Goal: Information Seeking & Learning: Learn about a topic

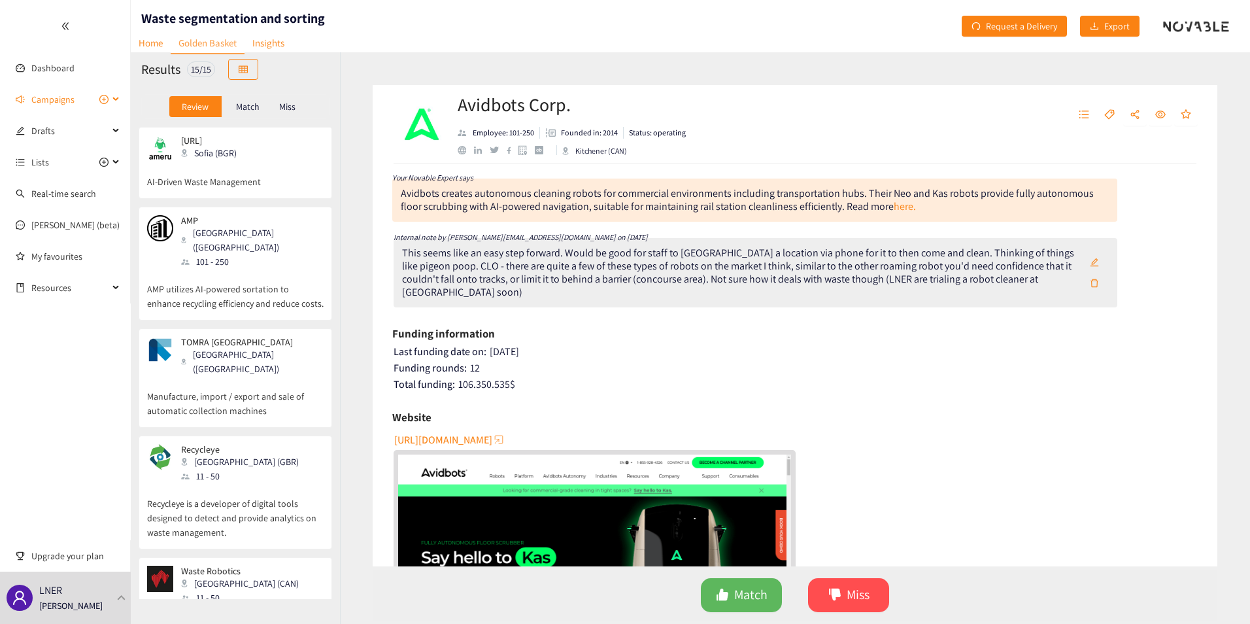
click at [116, 96] on div "Campaigns" at bounding box center [65, 99] width 131 height 26
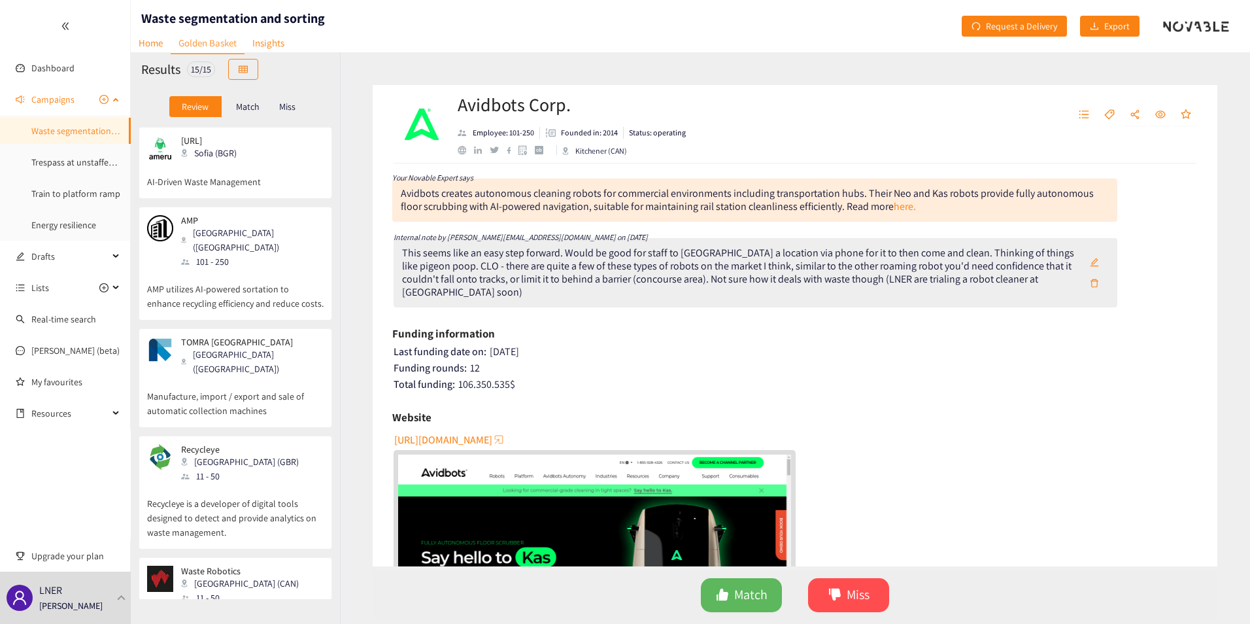
click at [58, 128] on link "Waste segmentation and sorting" at bounding box center [94, 131] width 126 height 12
click at [154, 42] on link "Home" at bounding box center [151, 43] width 40 height 20
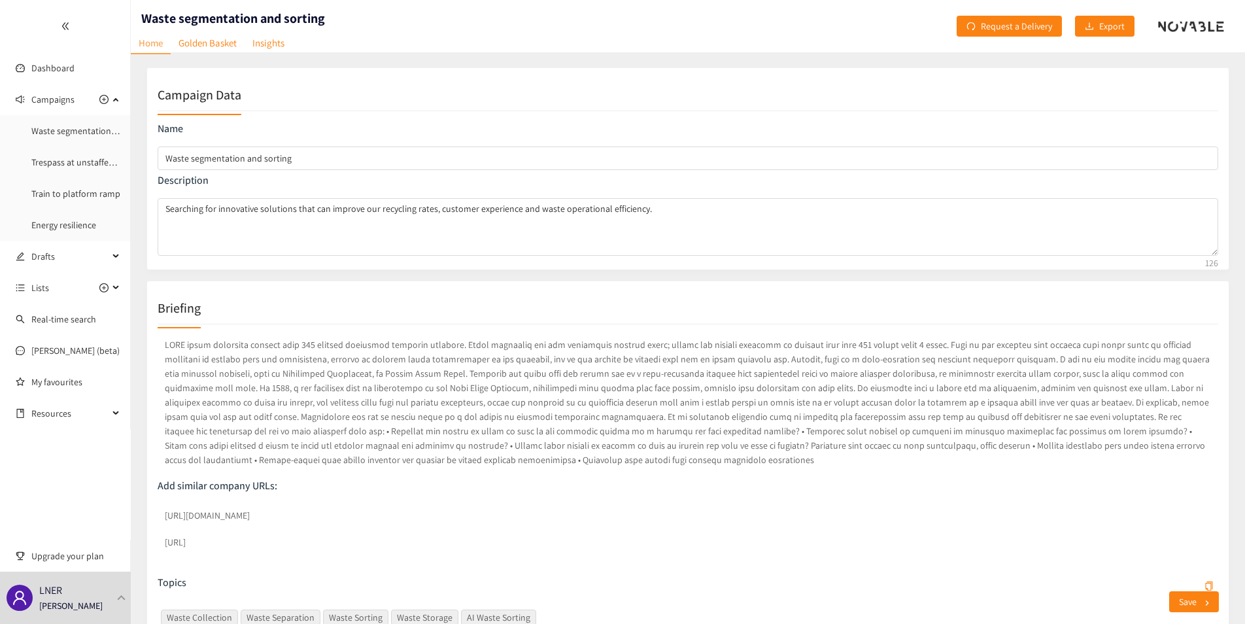
scroll to position [65, 0]
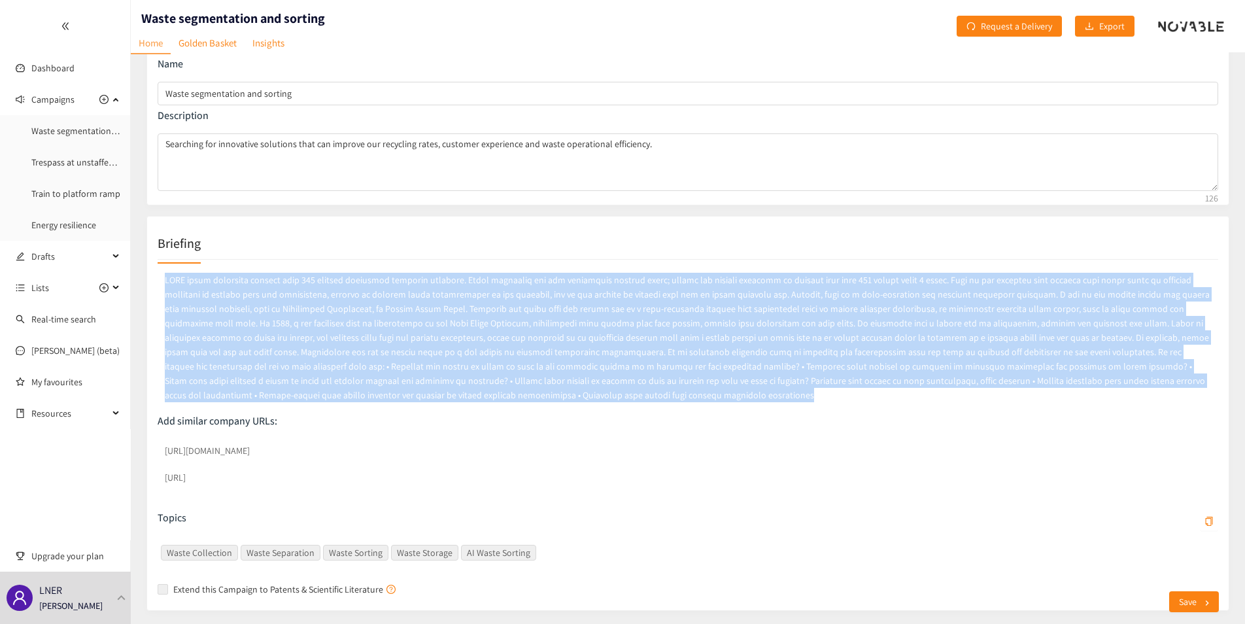
drag, startPoint x: 165, startPoint y: 278, endPoint x: 459, endPoint y: 392, distance: 315.5
click at [459, 392] on p at bounding box center [688, 337] width 1061 height 135
click at [459, 394] on p at bounding box center [688, 337] width 1061 height 135
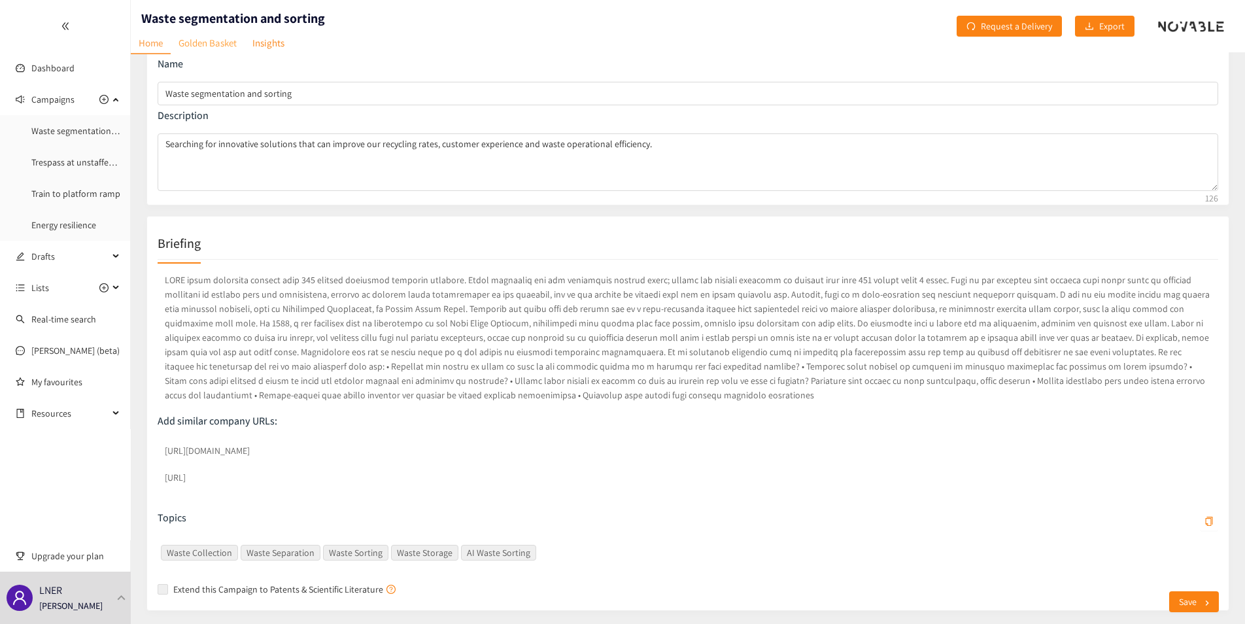
click at [211, 41] on link "Golden Basket" at bounding box center [208, 43] width 74 height 20
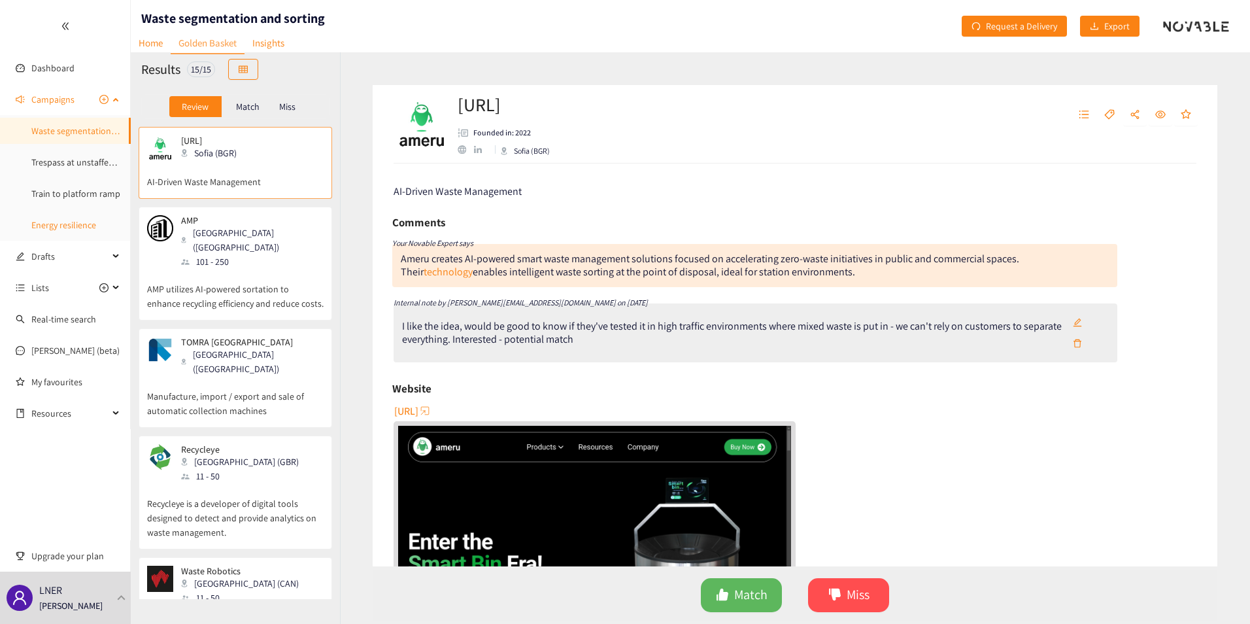
click at [54, 224] on link "Energy resilience" at bounding box center [63, 225] width 65 height 12
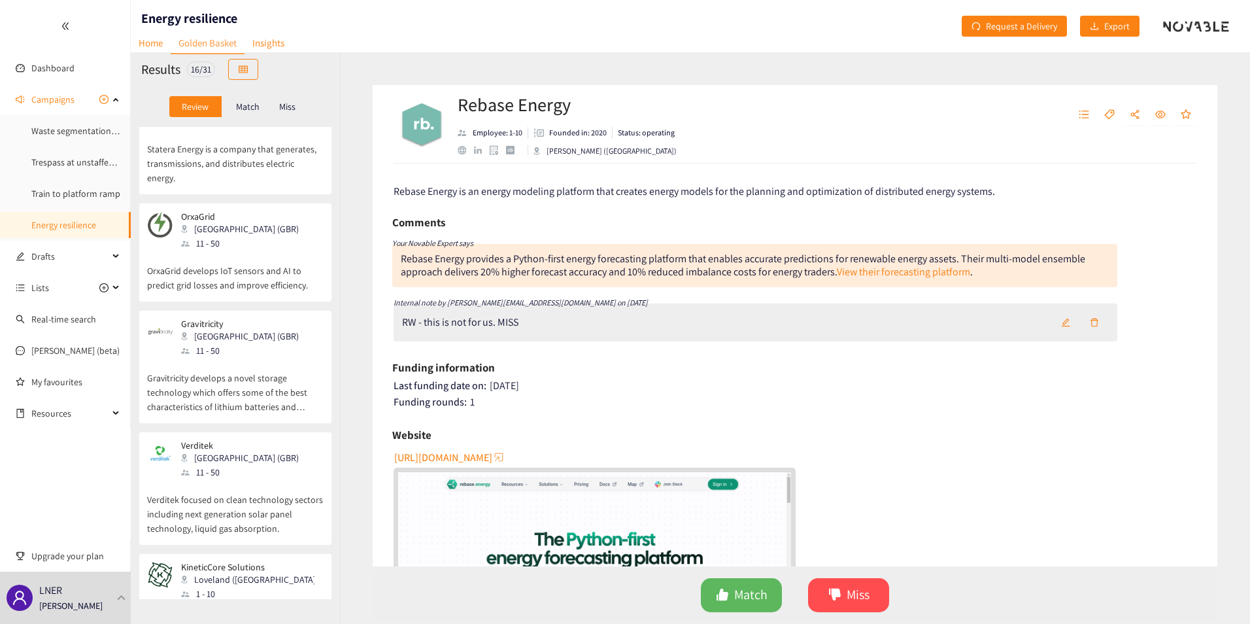
scroll to position [327, 0]
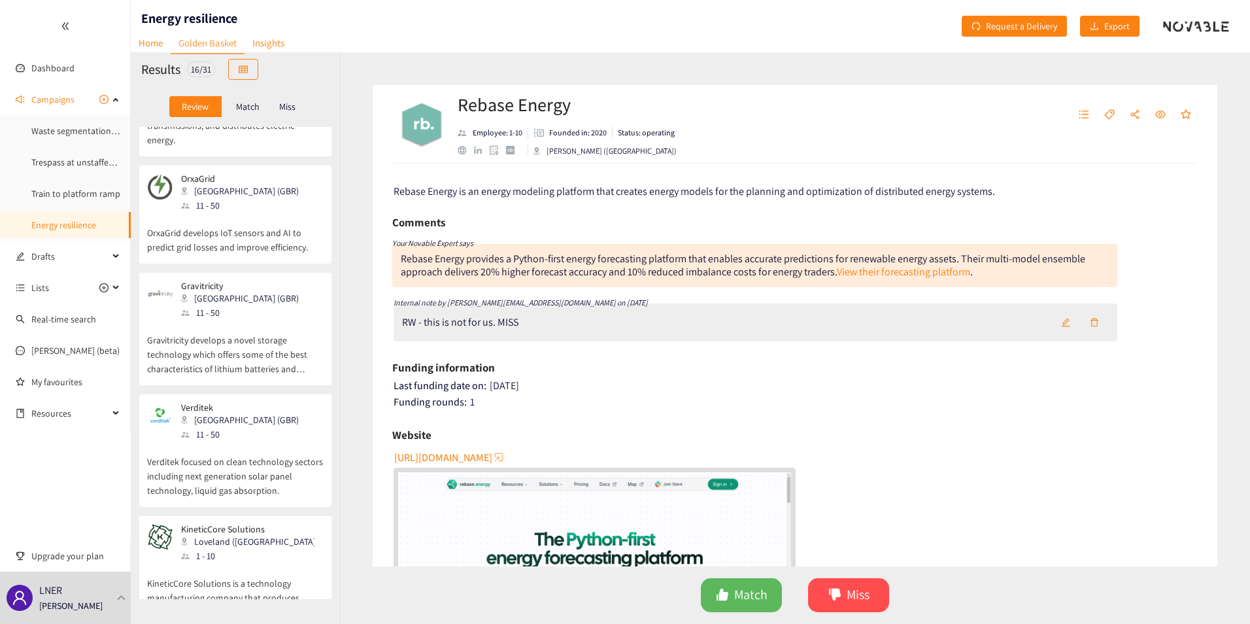
click at [234, 332] on p "Gravitricity develops a novel storage technology which offers some of the best …" at bounding box center [235, 348] width 177 height 56
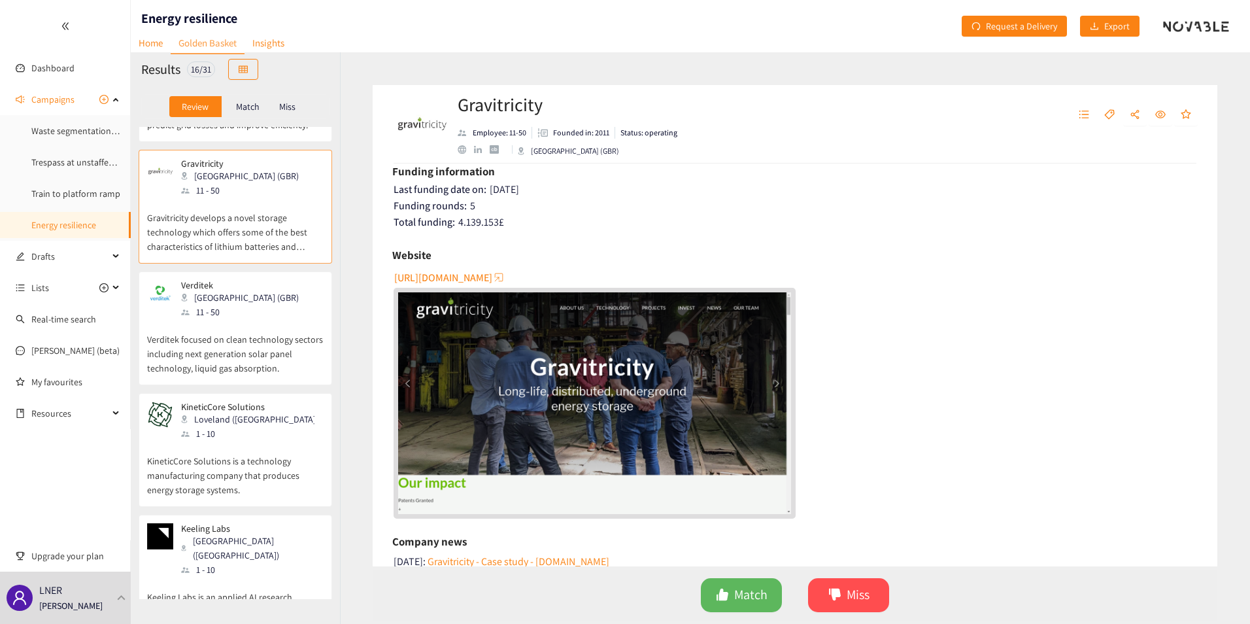
scroll to position [458, 0]
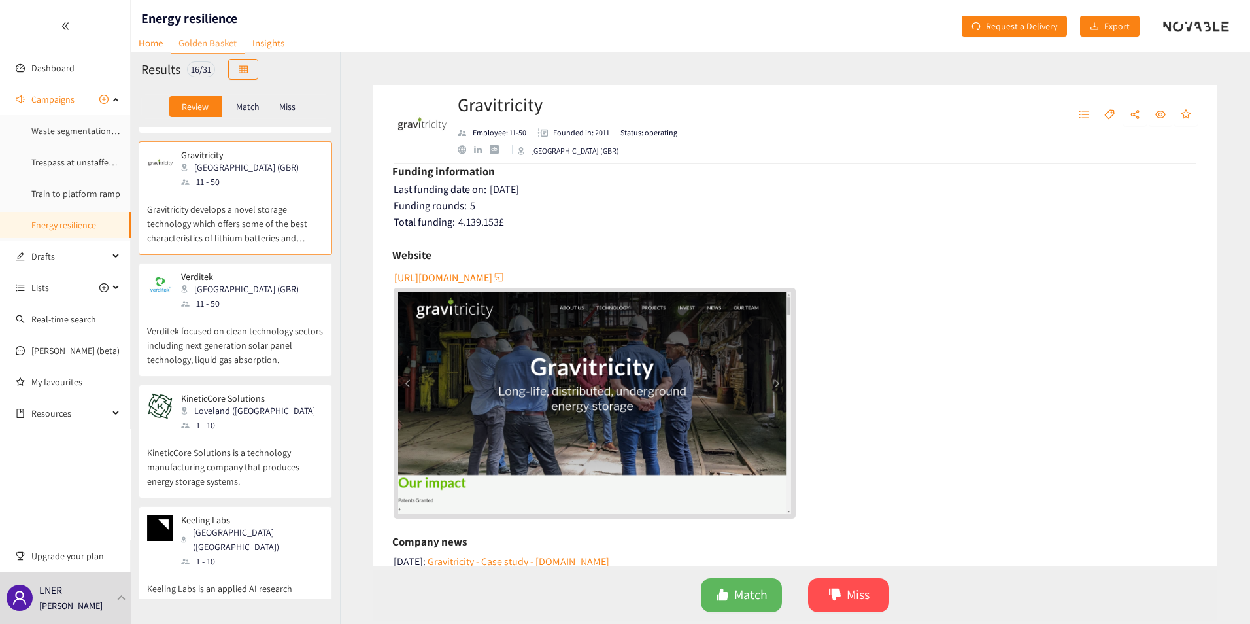
click at [247, 448] on p "KineticCore Solutions is a technology manufacturing company that produces energ…" at bounding box center [235, 460] width 177 height 56
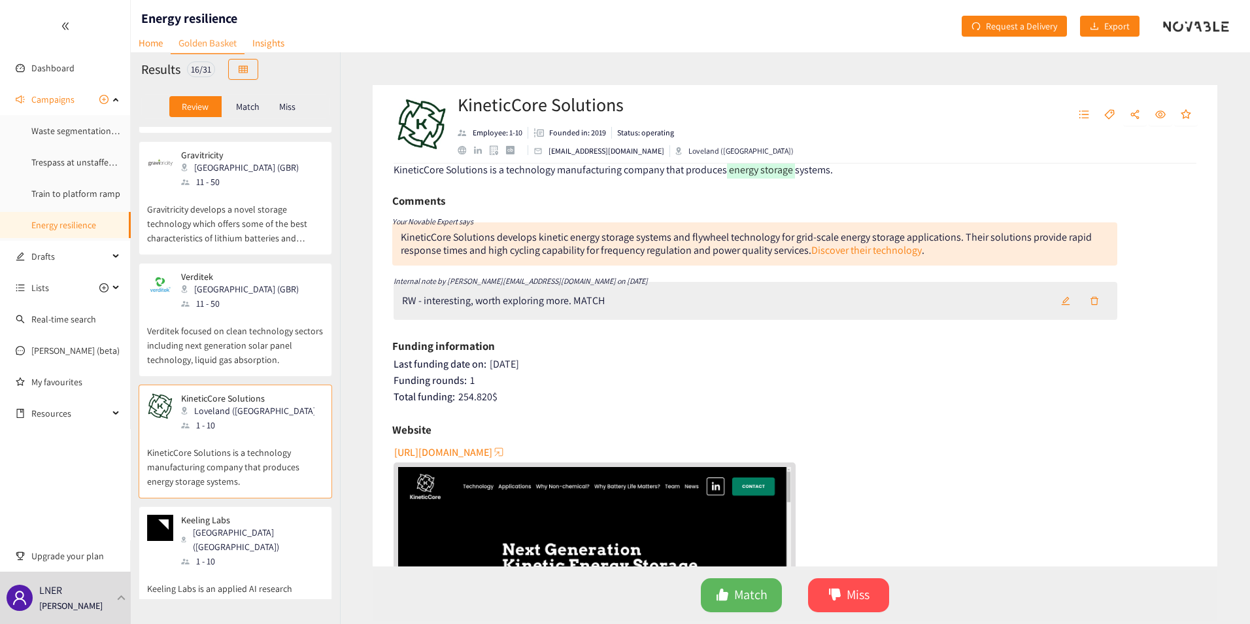
scroll to position [0, 0]
